Goal: Information Seeking & Learning: Learn about a topic

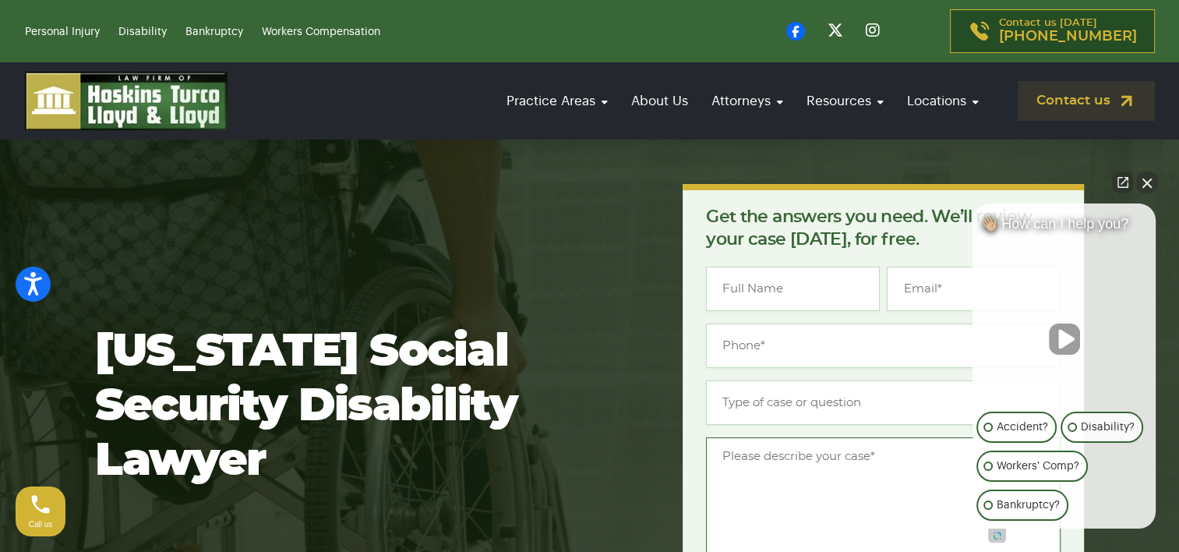
click at [826, 468] on textarea "Message *" at bounding box center [883, 501] width 355 height 129
click at [1063, 337] on button "Unmute video" at bounding box center [1064, 338] width 31 height 31
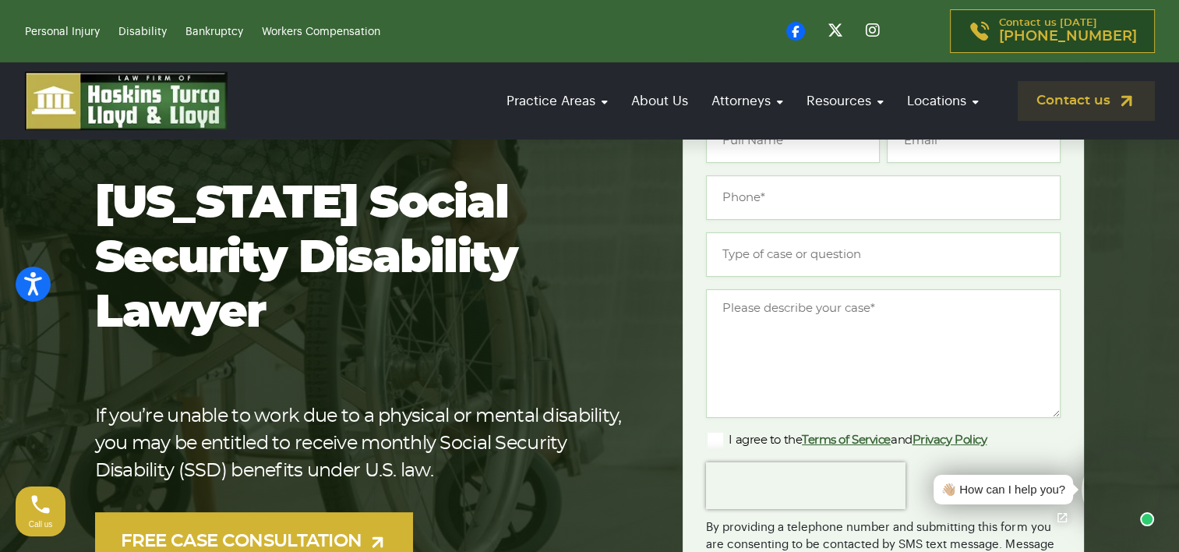
scroll to position [134, 0]
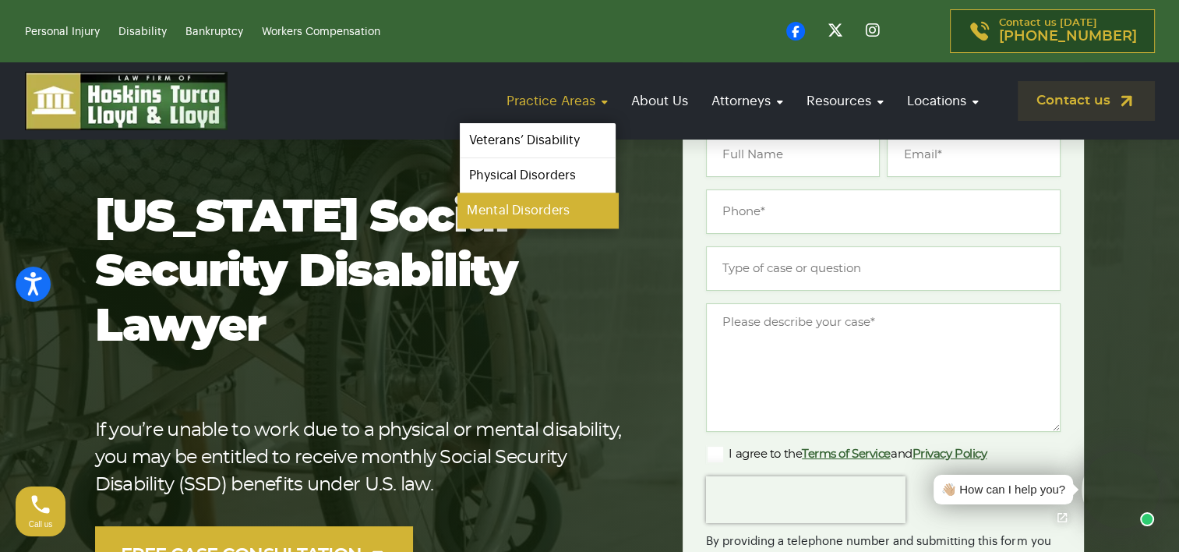
click at [551, 215] on link "Mental Disorders" at bounding box center [538, 210] width 161 height 35
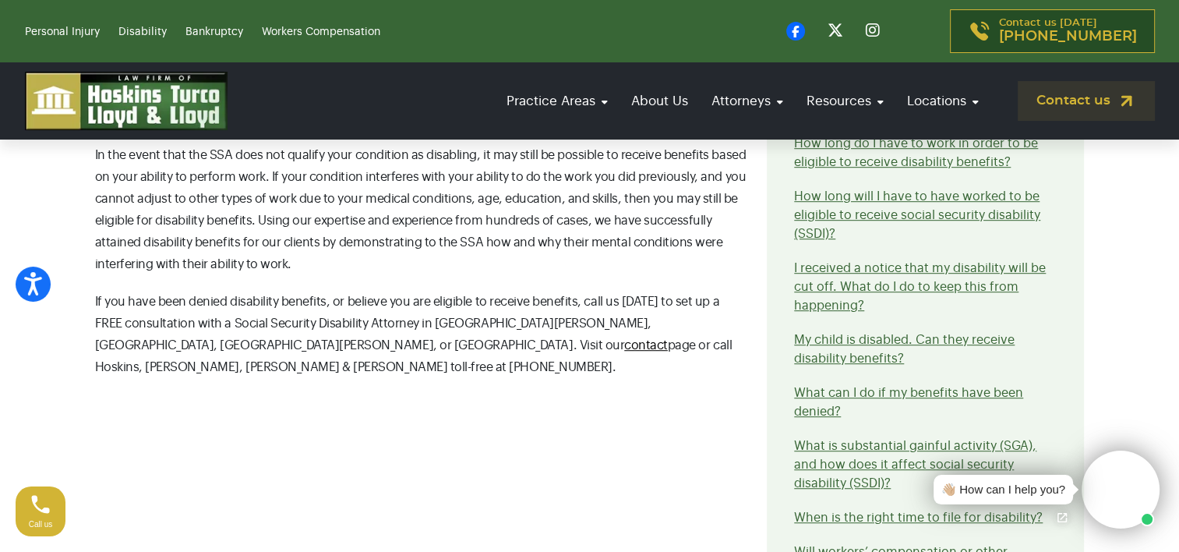
scroll to position [881, 0]
